Goal: Navigation & Orientation: Find specific page/section

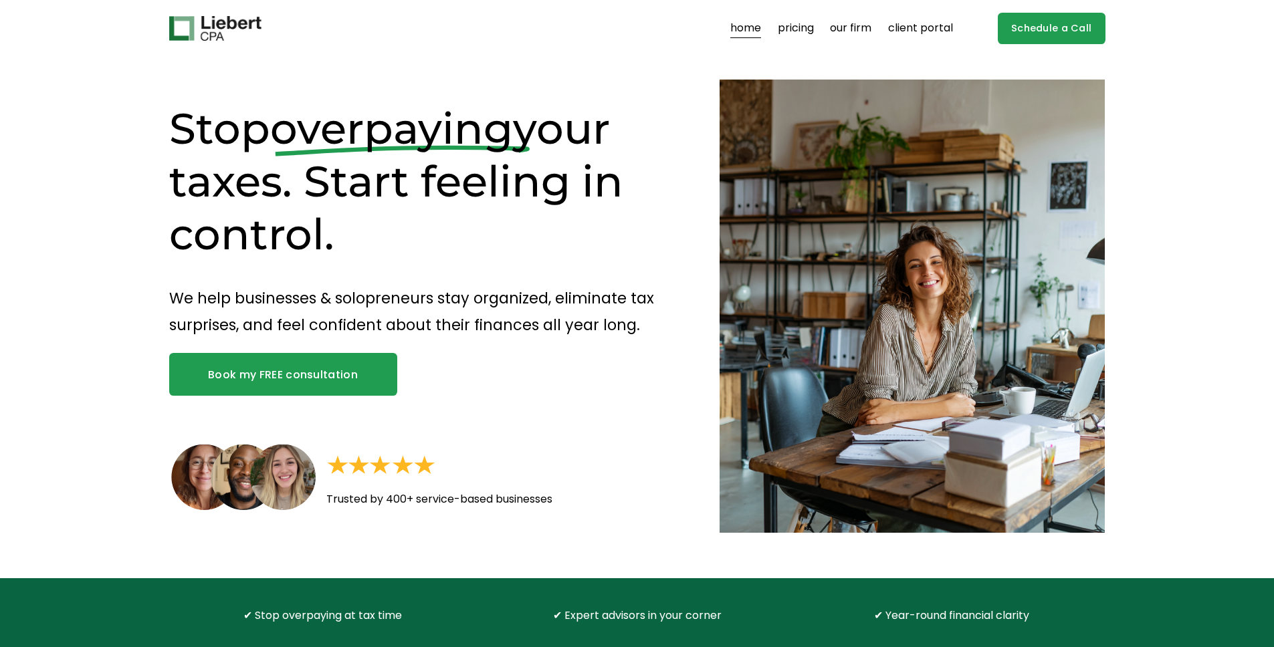
click at [288, 481] on div at bounding box center [283, 478] width 66 height 66
click at [285, 472] on div at bounding box center [283, 478] width 66 height 66
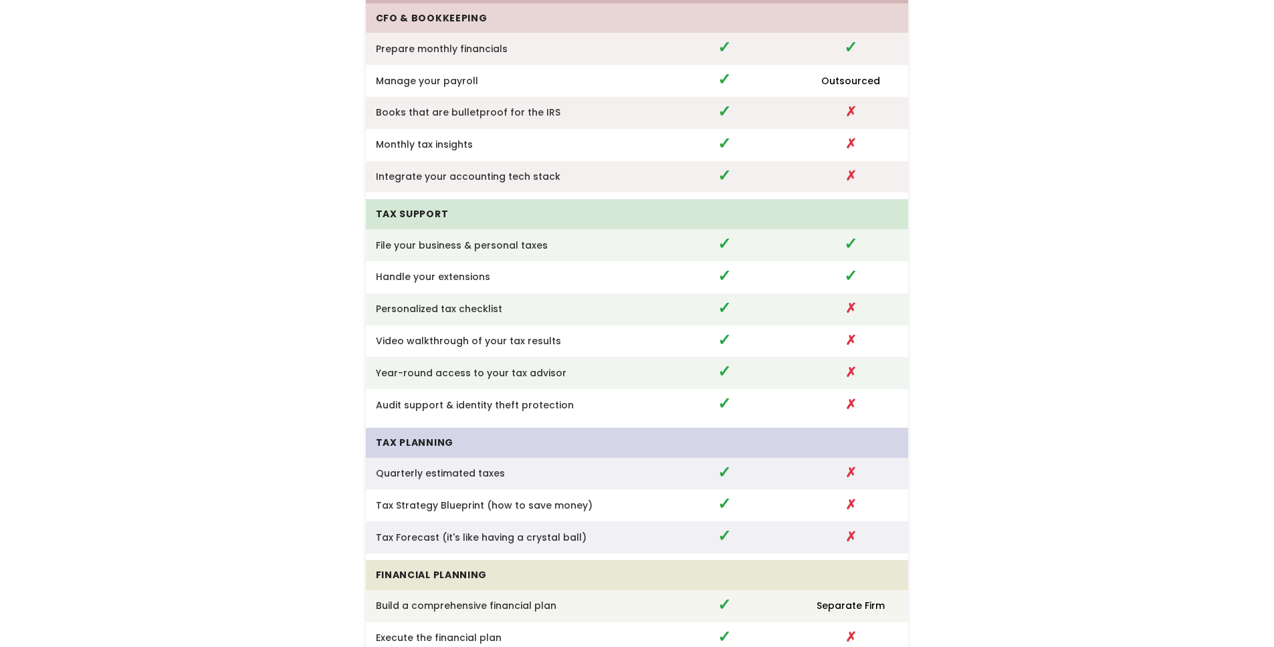
scroll to position [2641, 0]
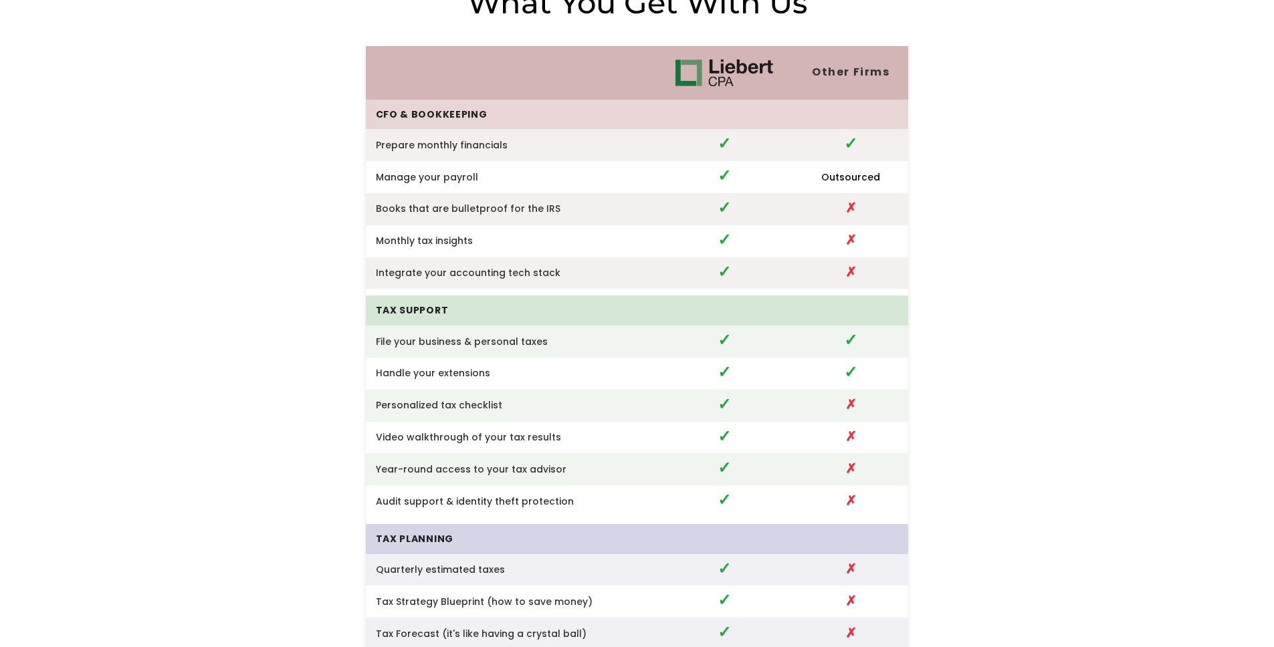
click at [689, 233] on td "✓" at bounding box center [724, 241] width 138 height 32
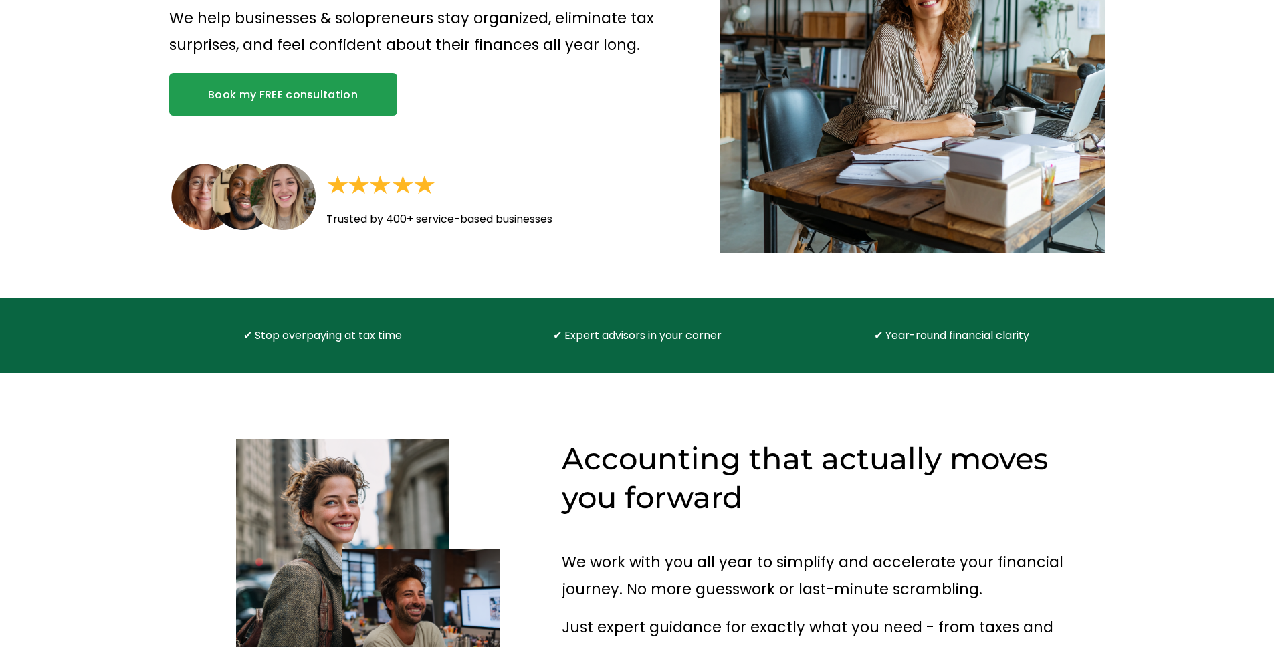
scroll to position [0, 0]
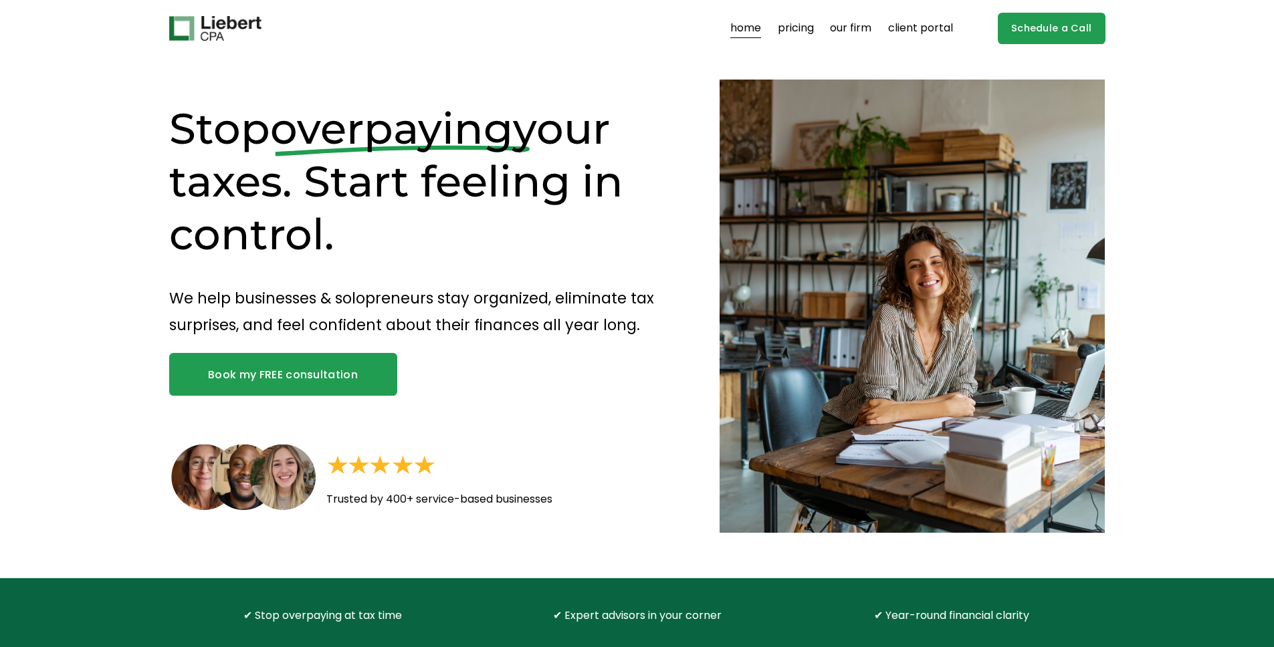
click at [879, 59] on div "Stop overpaying your taxes. Start feeling in control. We help businesses & solo…" at bounding box center [637, 318] width 1274 height 522
click at [843, 27] on link "our firm" at bounding box center [850, 28] width 41 height 21
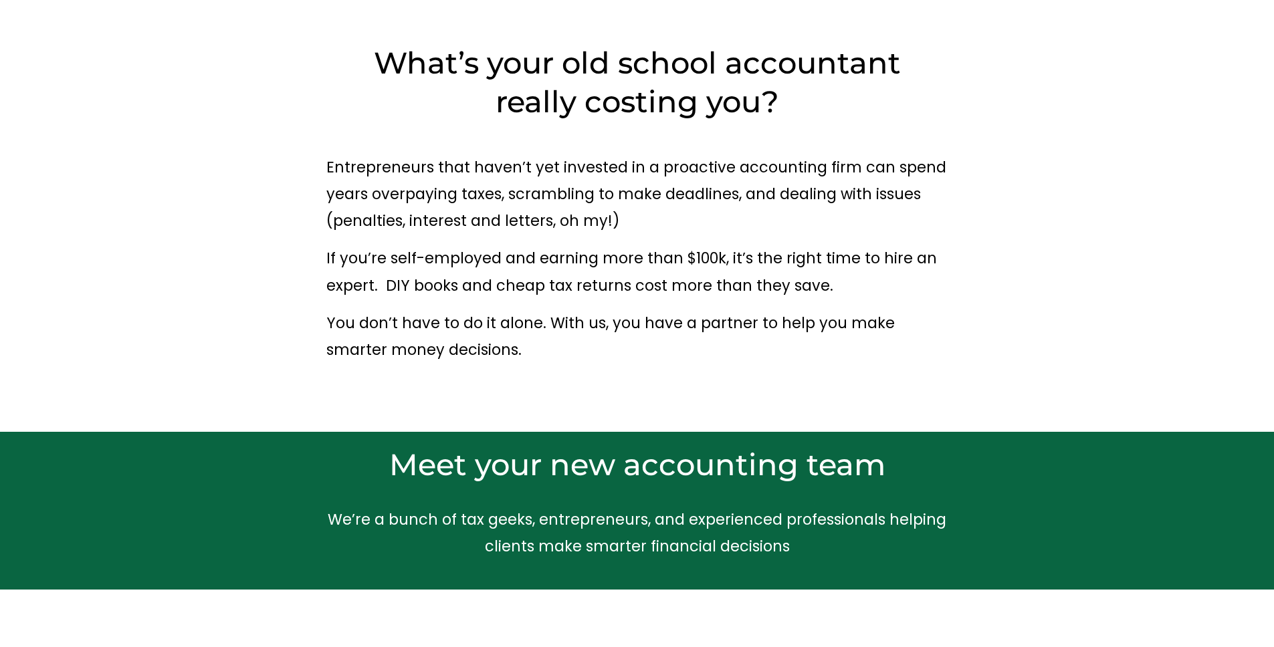
scroll to position [48, 0]
